Goal: Find specific page/section: Find specific page/section

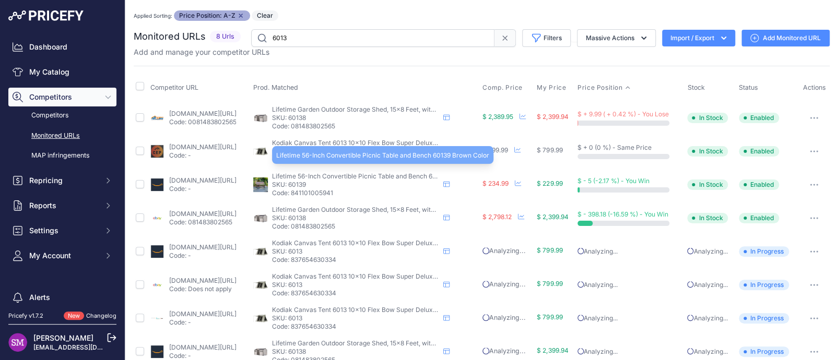
scroll to position [18, 0]
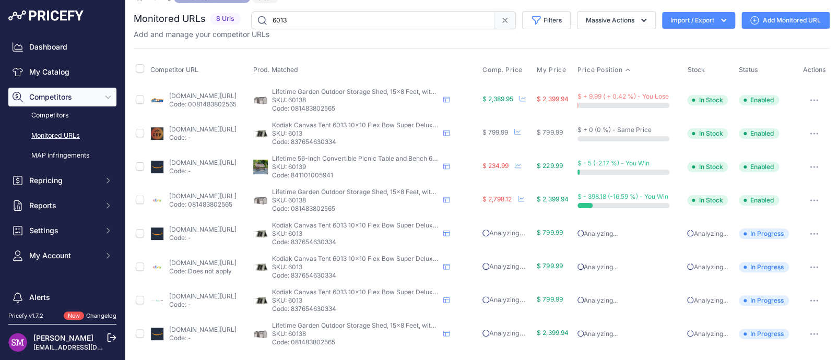
click at [306, 18] on input "6013" at bounding box center [372, 20] width 243 height 18
click at [271, 19] on input "6013"" at bounding box center [372, 20] width 243 height 18
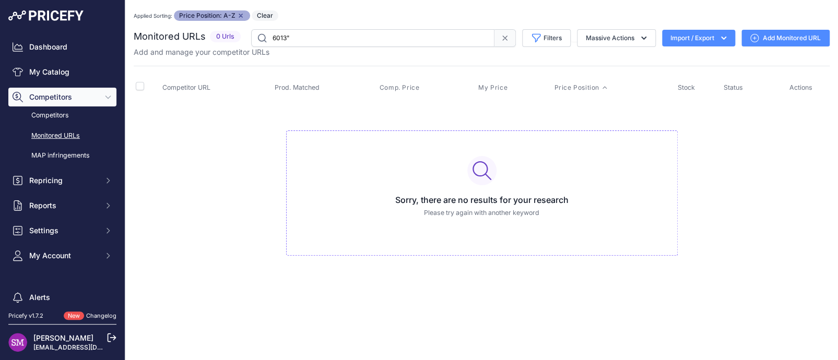
click at [304, 40] on input "6013"" at bounding box center [372, 38] width 243 height 18
type input "6013"
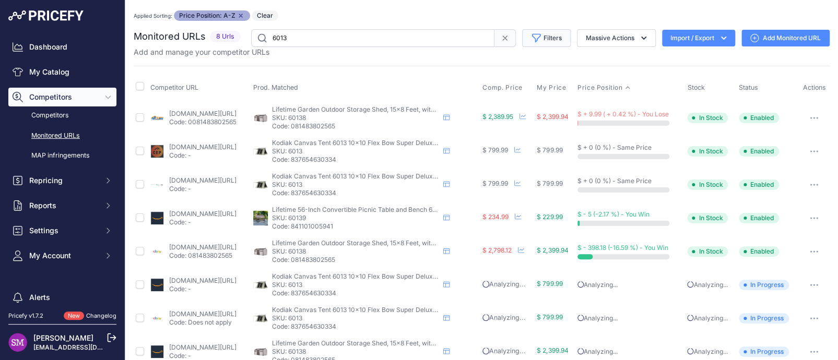
click at [545, 41] on button "Filters" at bounding box center [546, 38] width 49 height 18
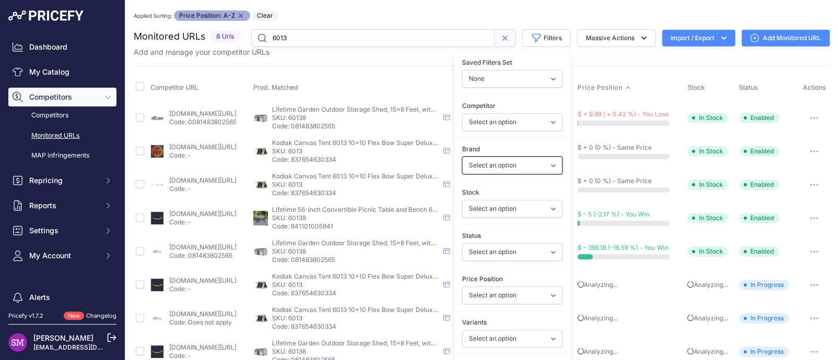
click at [496, 163] on select "Select an option Ace Products Best Barn Kits [PERSON_NAME] Discobed Duramax Esc…" at bounding box center [512, 166] width 100 height 18
select select "Kodiak Canvas"
click at [462, 157] on select "Select an option Ace Products Best Barn Kits [PERSON_NAME] Discobed Duramax Esc…" at bounding box center [512, 166] width 100 height 18
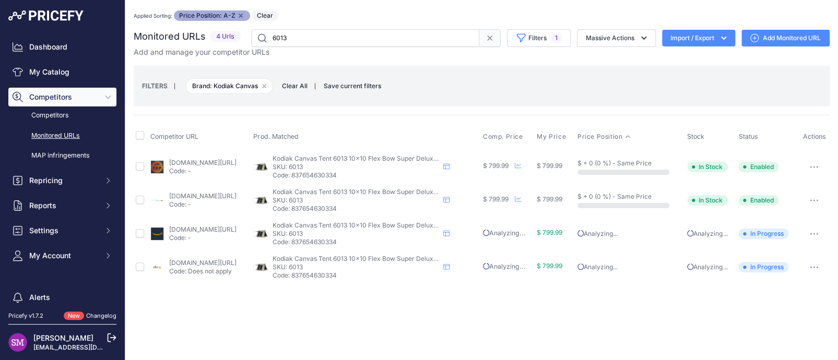
click at [362, 321] on div "Close You are not connected to the internet. Applied Sorting: Price Position: A…" at bounding box center [481, 180] width 713 height 360
click at [462, 327] on div "Close You are not connected to the internet. Applied Sorting: Price Position: A…" at bounding box center [481, 180] width 713 height 360
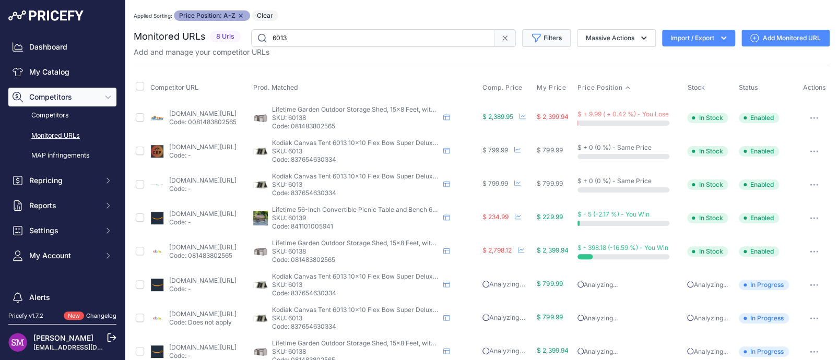
click at [542, 35] on button "Filters" at bounding box center [546, 38] width 49 height 18
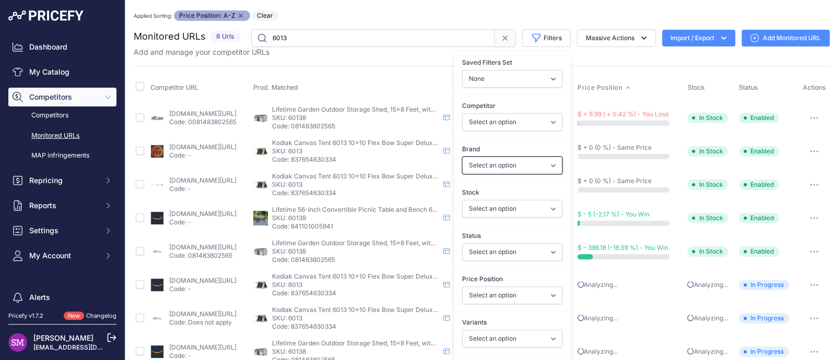
click at [500, 171] on select "Select an option Ace Products Best Barn Kits [PERSON_NAME] Discobed Duramax Esc…" at bounding box center [512, 166] width 100 height 18
select select "Kodiak Canvas"
click at [462, 157] on select "Select an option Ace Products Best Barn Kits [PERSON_NAME] Discobed Duramax Esc…" at bounding box center [512, 166] width 100 height 18
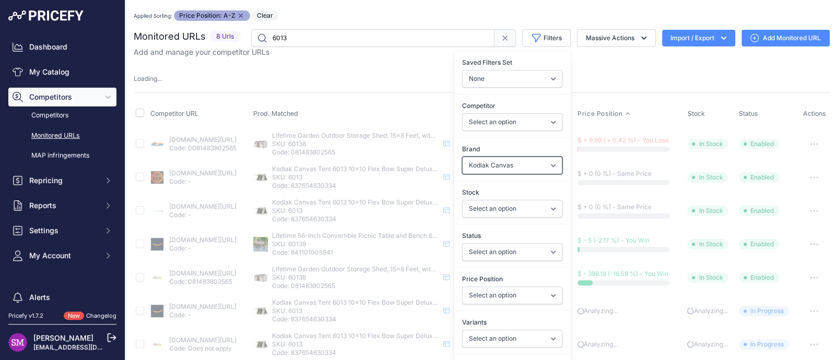
select select
